Goal: Transaction & Acquisition: Download file/media

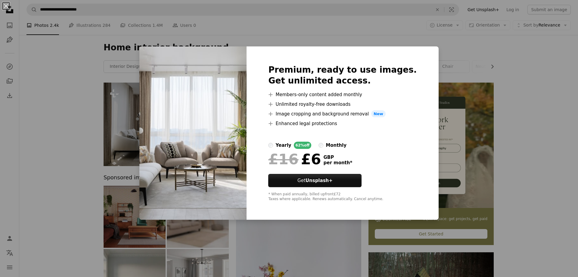
click at [565, 124] on div "An X shape Premium, ready to use images. Get unlimited access. A plus sign Memb…" at bounding box center [289, 138] width 578 height 277
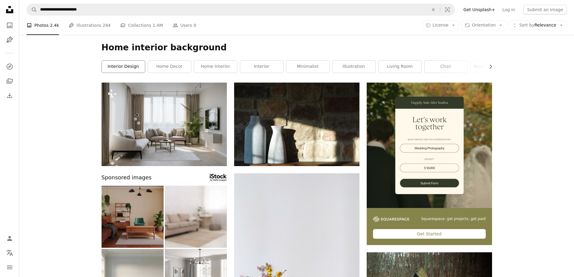
click at [119, 65] on link "interior design" at bounding box center [123, 67] width 43 height 12
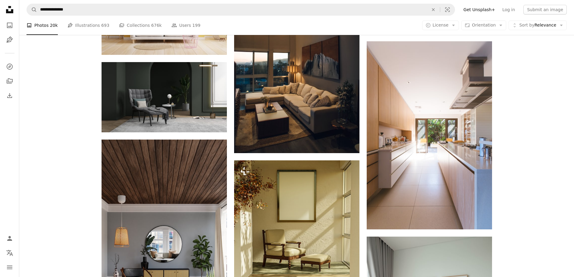
scroll to position [542, 0]
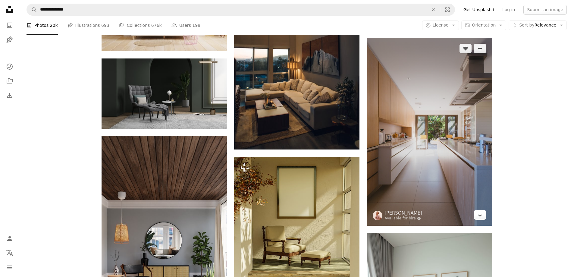
click at [476, 215] on link "Arrow pointing down" at bounding box center [480, 215] width 12 height 10
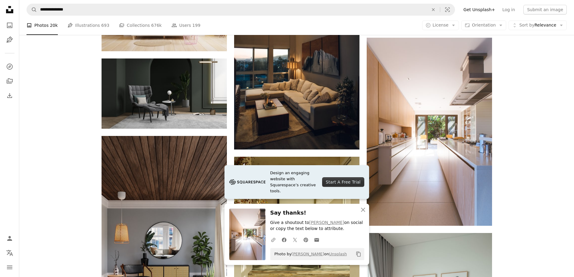
click at [531, 135] on div "Plus sign for Unsplash+ A heart A plus sign Yevhenii Deshko For Unsplash+ A loc…" at bounding box center [296, 123] width 554 height 1164
click at [362, 208] on icon "An X shape" at bounding box center [362, 209] width 7 height 7
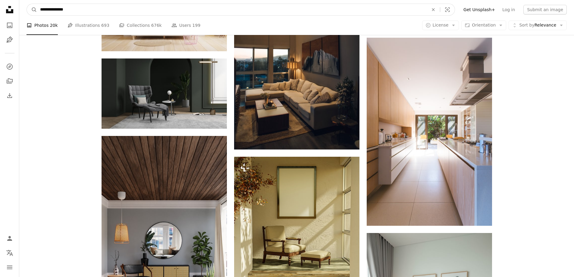
click at [234, 11] on input "**********" at bounding box center [231, 9] width 389 height 11
type input "**********"
click at [27, 4] on button "A magnifying glass" at bounding box center [32, 9] width 10 height 11
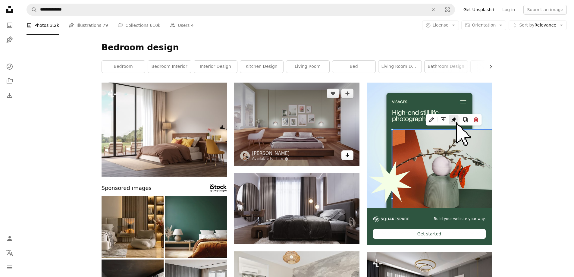
click at [349, 152] on icon "Arrow pointing down" at bounding box center [347, 154] width 5 height 7
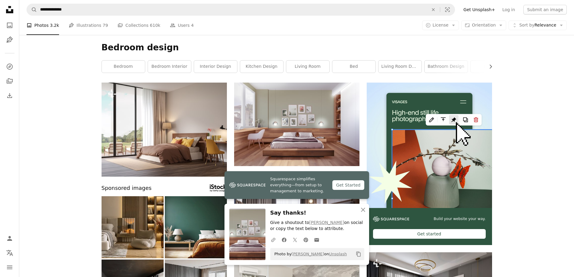
click at [173, 69] on link "bedroom interior" at bounding box center [169, 67] width 43 height 12
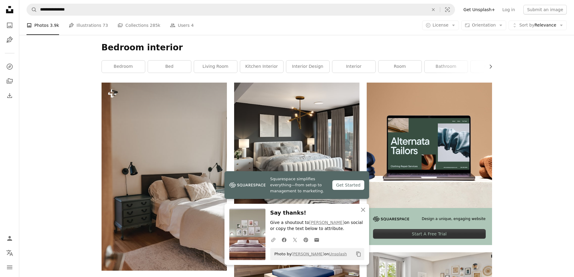
click at [365, 208] on icon "An X shape" at bounding box center [362, 209] width 7 height 7
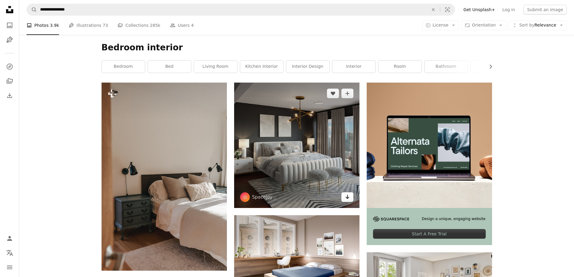
click at [350, 195] on link "Arrow pointing down" at bounding box center [347, 197] width 12 height 10
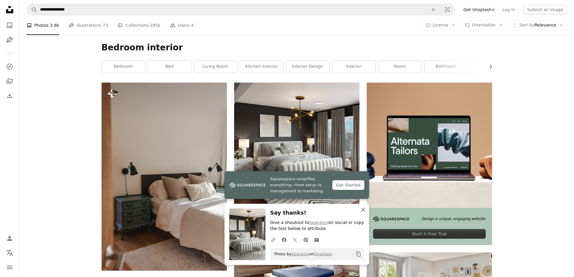
click at [365, 210] on icon "An X shape" at bounding box center [362, 209] width 7 height 7
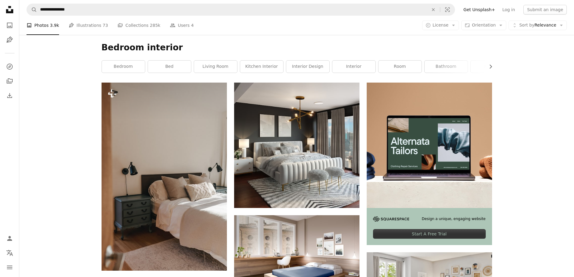
drag, startPoint x: 91, startPoint y: 16, endPoint x: 91, endPoint y: 13, distance: 3.3
click at [91, 16] on nav "**********" at bounding box center [296, 9] width 554 height 19
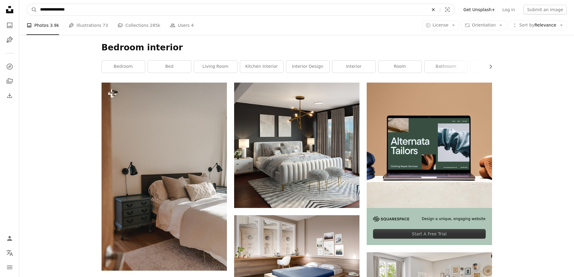
click at [440, 11] on icon "An X shape" at bounding box center [432, 9] width 13 height 5
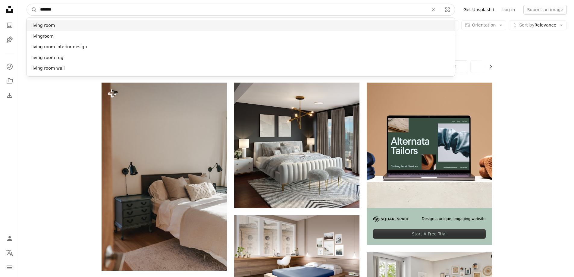
type input "******"
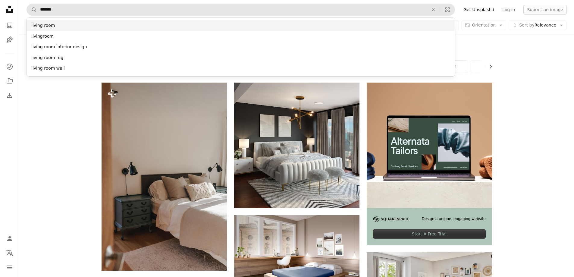
click at [71, 26] on div "living room" at bounding box center [240, 25] width 428 height 11
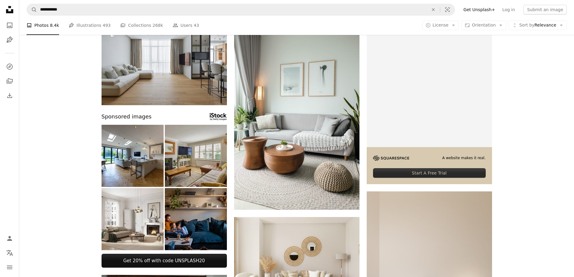
scroll to position [60, 0]
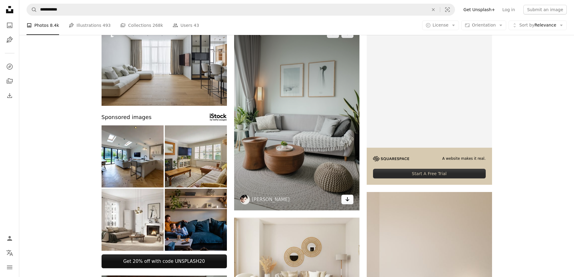
click at [347, 201] on icon "Arrow pointing down" at bounding box center [347, 198] width 5 height 7
